Goal: Task Accomplishment & Management: Use online tool/utility

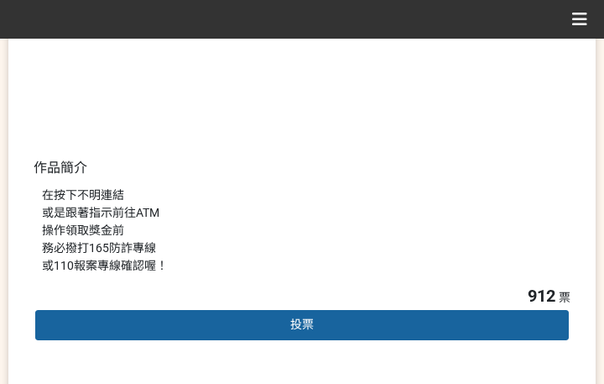
scroll to position [420, 0]
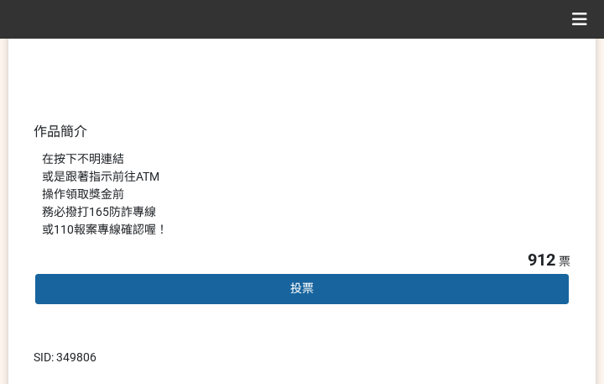
click at [271, 295] on div "投票" at bounding box center [302, 289] width 537 height 34
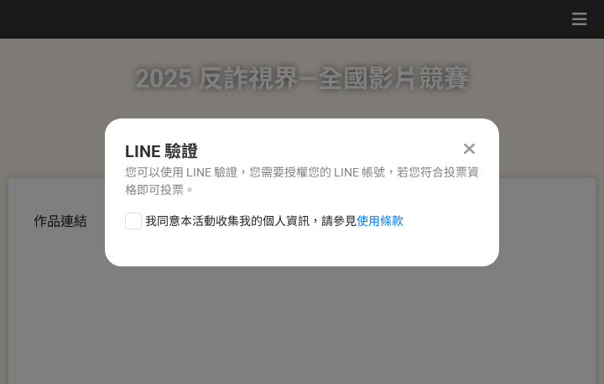
click at [247, 227] on span "我同意本活動收集我的個人資訊，請參見 使用條款" at bounding box center [274, 221] width 259 height 18
click at [137, 226] on input "我同意本活動收集我的個人資訊，請參見 使用條款" at bounding box center [131, 220] width 11 height 11
checkbox input "false"
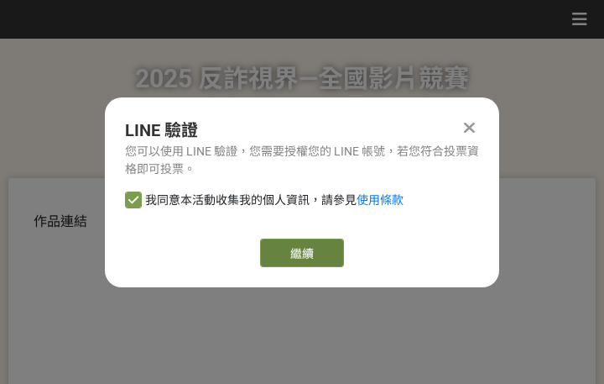
click at [281, 256] on link "繼續" at bounding box center [302, 252] width 84 height 29
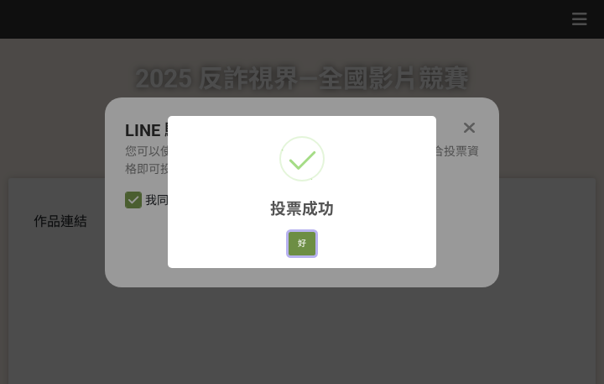
click at [294, 240] on button "好" at bounding box center [302, 244] width 27 height 24
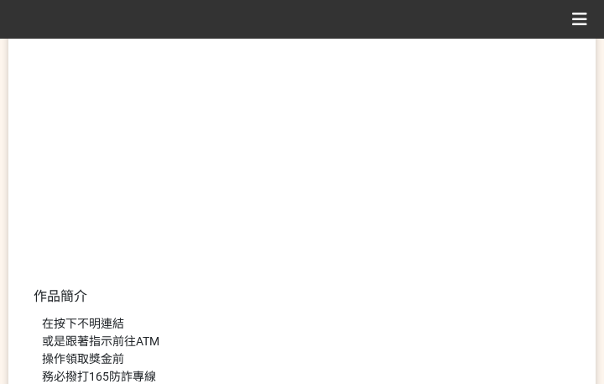
scroll to position [342, 0]
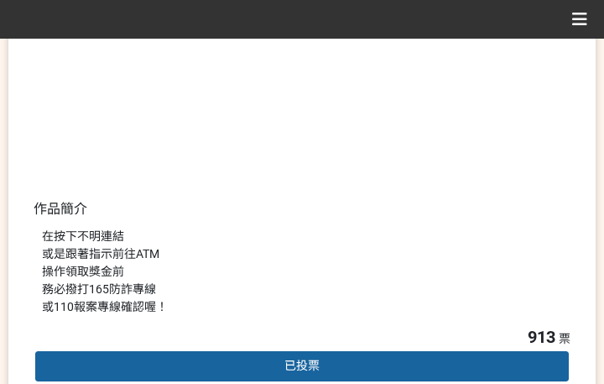
drag, startPoint x: 426, startPoint y: 225, endPoint x: 494, endPoint y: 190, distance: 76.6
click at [429, 226] on div "在按下不明連結 或是跟著指示前往ATM 操作領取獎金前 務必撥打165防詐專線 或110報案專線確認喔！" at bounding box center [302, 271] width 537 height 105
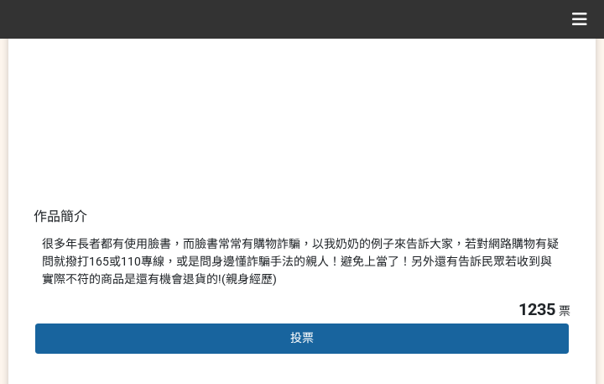
scroll to position [336, 0]
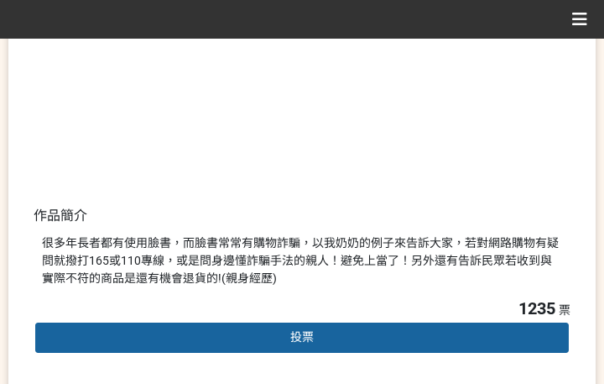
click at [246, 334] on div "投票" at bounding box center [302, 338] width 537 height 34
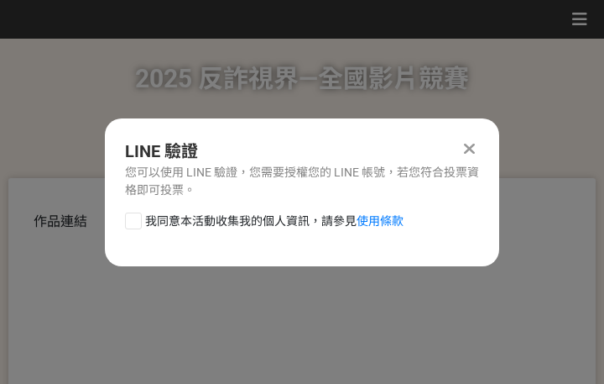
scroll to position [0, 0]
click at [245, 223] on span "我同意本活動收集我的個人資訊，請參見 使用條款" at bounding box center [274, 221] width 259 height 18
click at [137, 223] on input "我同意本活動收集我的個人資訊，請參見 使用條款" at bounding box center [131, 220] width 11 height 11
checkbox input "false"
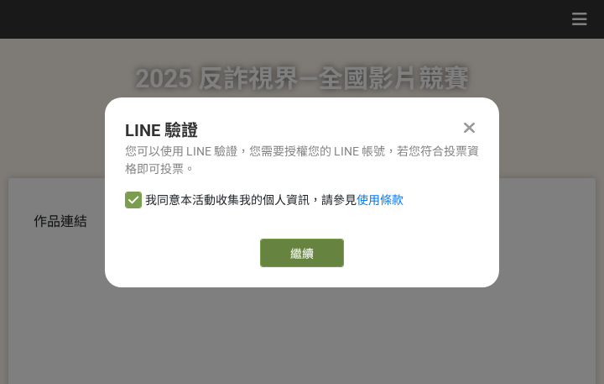
click at [290, 258] on link "繼續" at bounding box center [302, 252] width 84 height 29
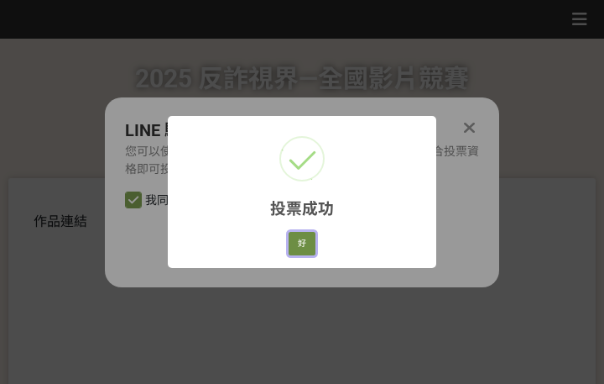
click at [300, 244] on button "好" at bounding box center [302, 244] width 27 height 24
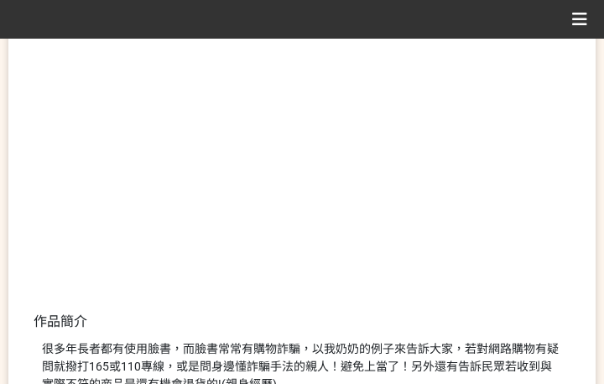
scroll to position [274, 0]
